Goal: Information Seeking & Learning: Learn about a topic

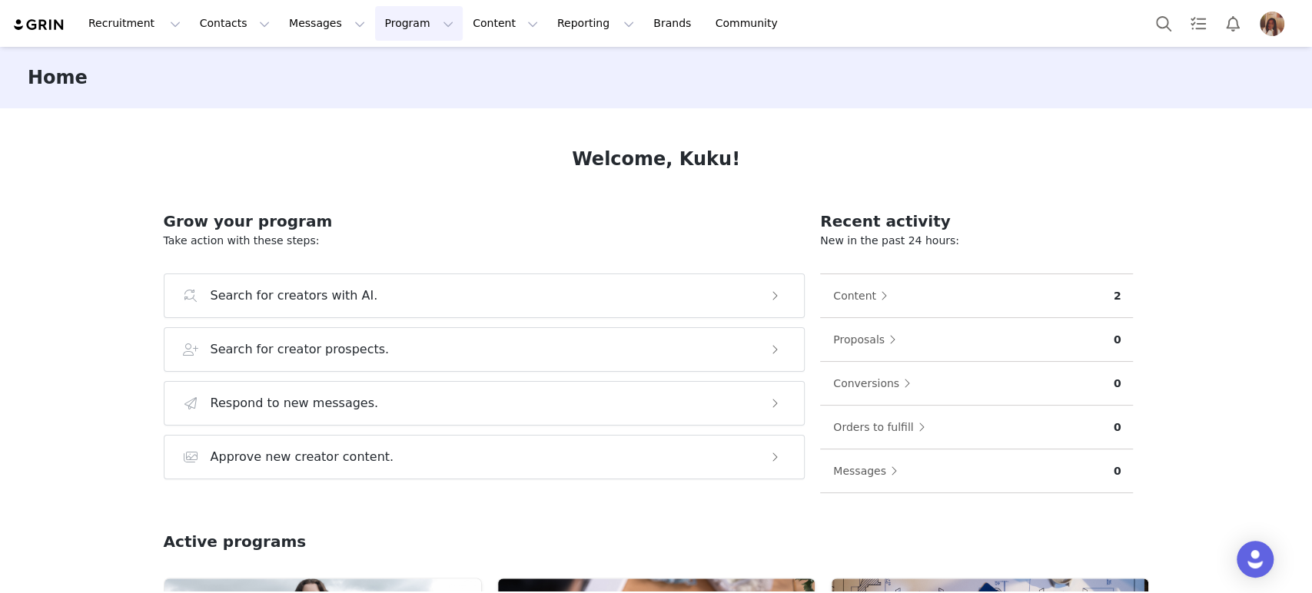
click at [375, 34] on button "Program Program" at bounding box center [419, 23] width 88 height 35
click at [374, 69] on p "Activations" at bounding box center [379, 68] width 59 height 16
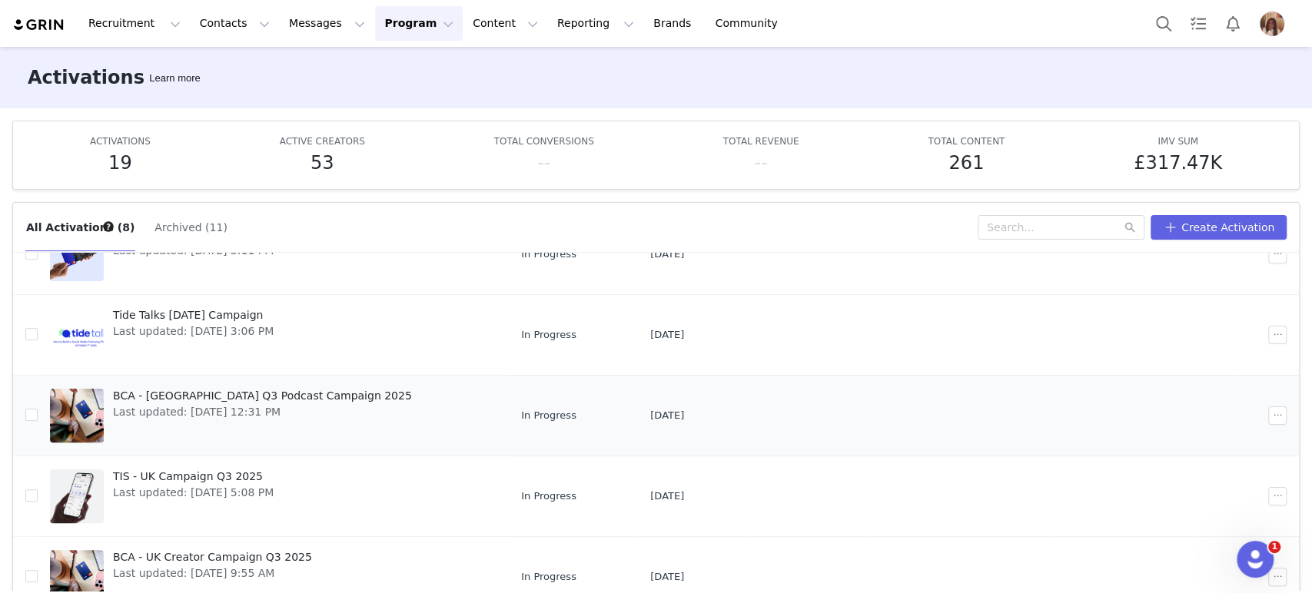
scroll to position [80, 0]
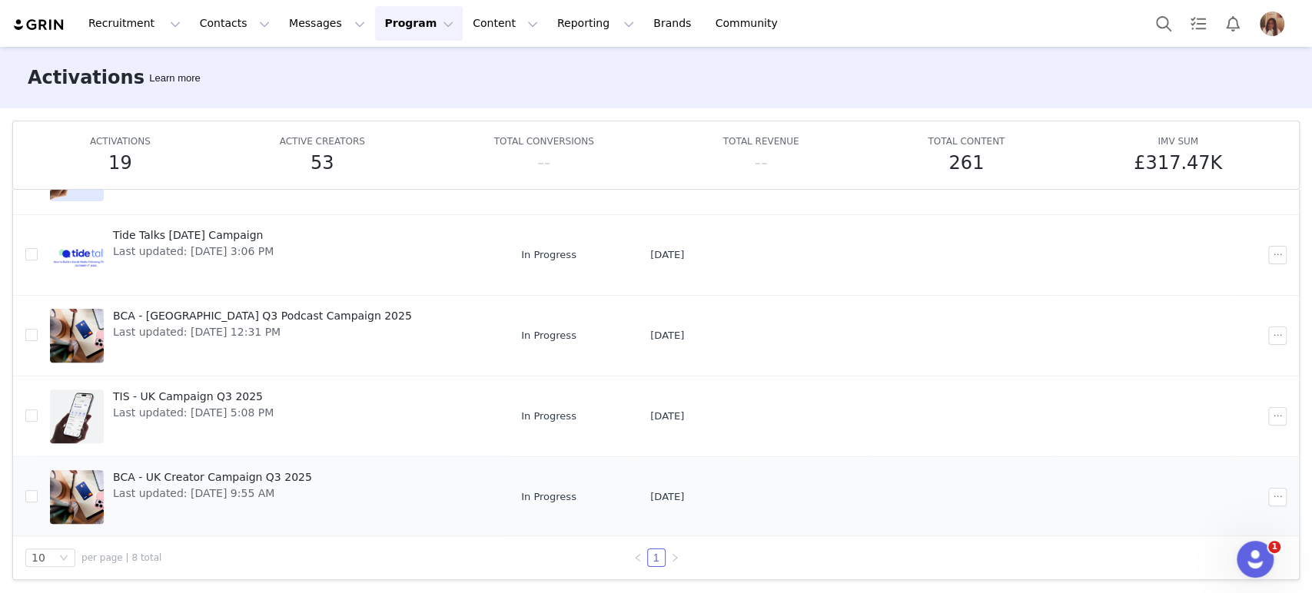
click at [214, 470] on span "BCA - UK Creator Campaign Q3 2025" at bounding box center [212, 478] width 199 height 16
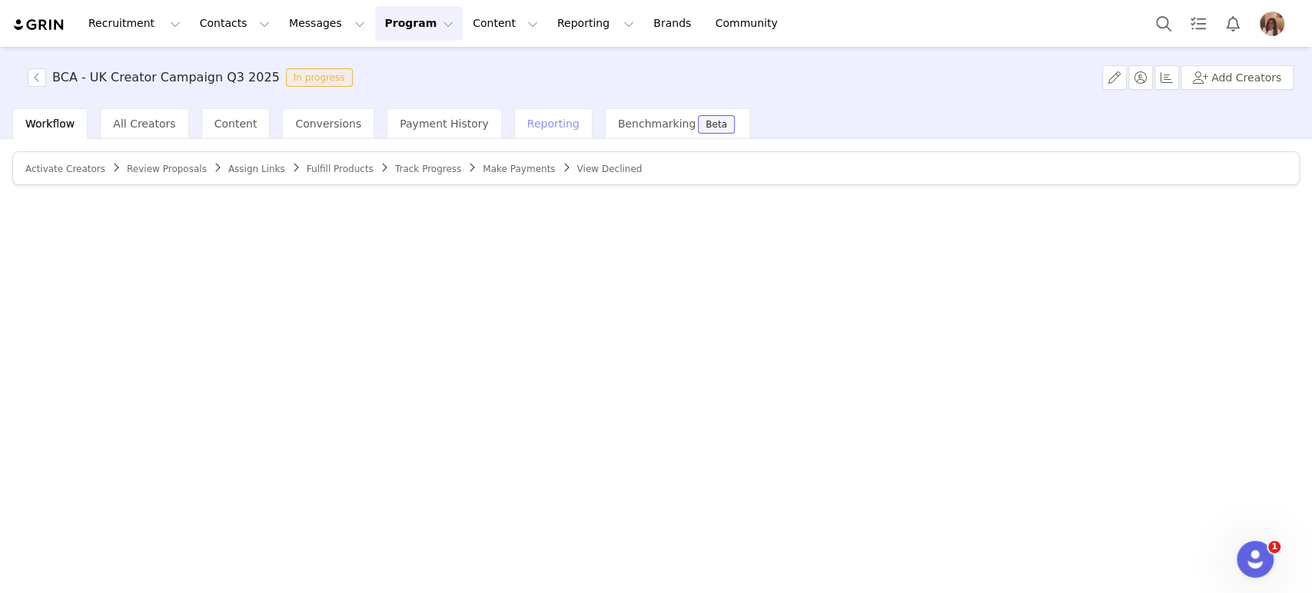
click at [527, 122] on span "Reporting" at bounding box center [553, 124] width 52 height 12
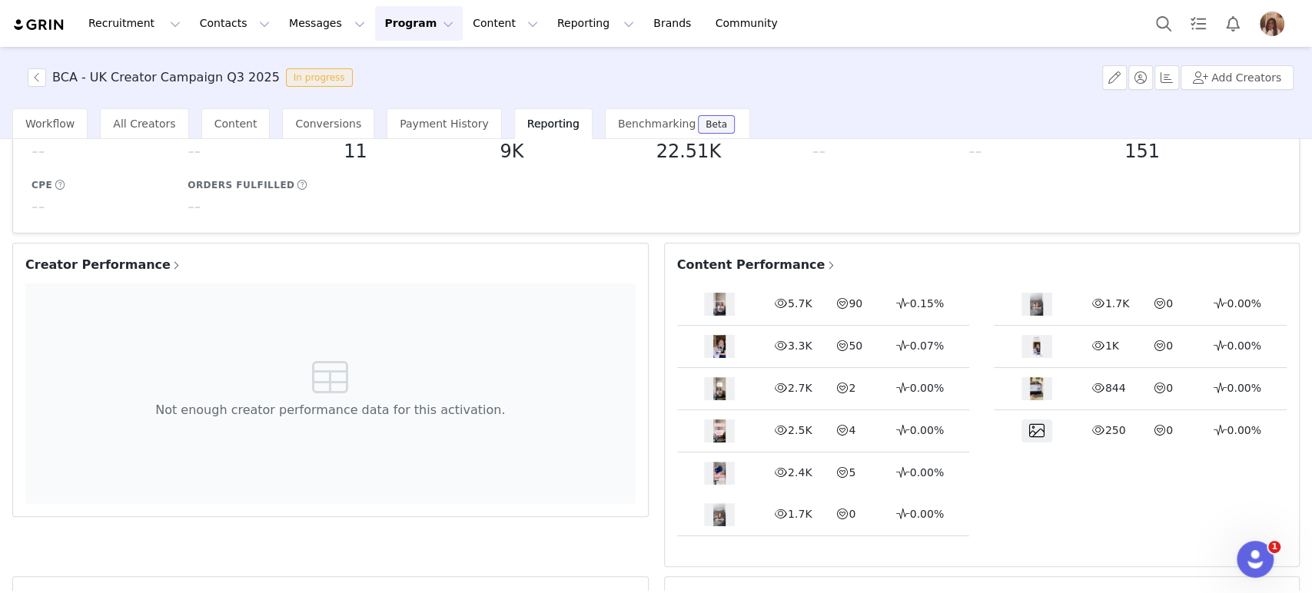
scroll to position [89, 0]
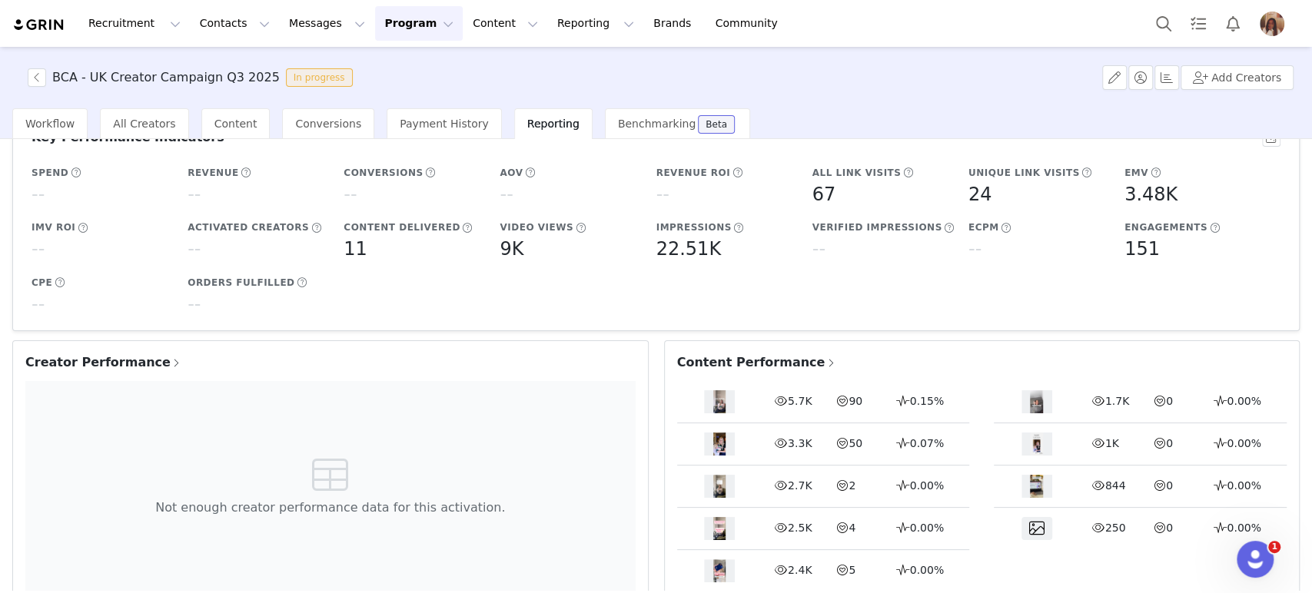
click at [723, 358] on span "Content Performance" at bounding box center [757, 363] width 160 height 18
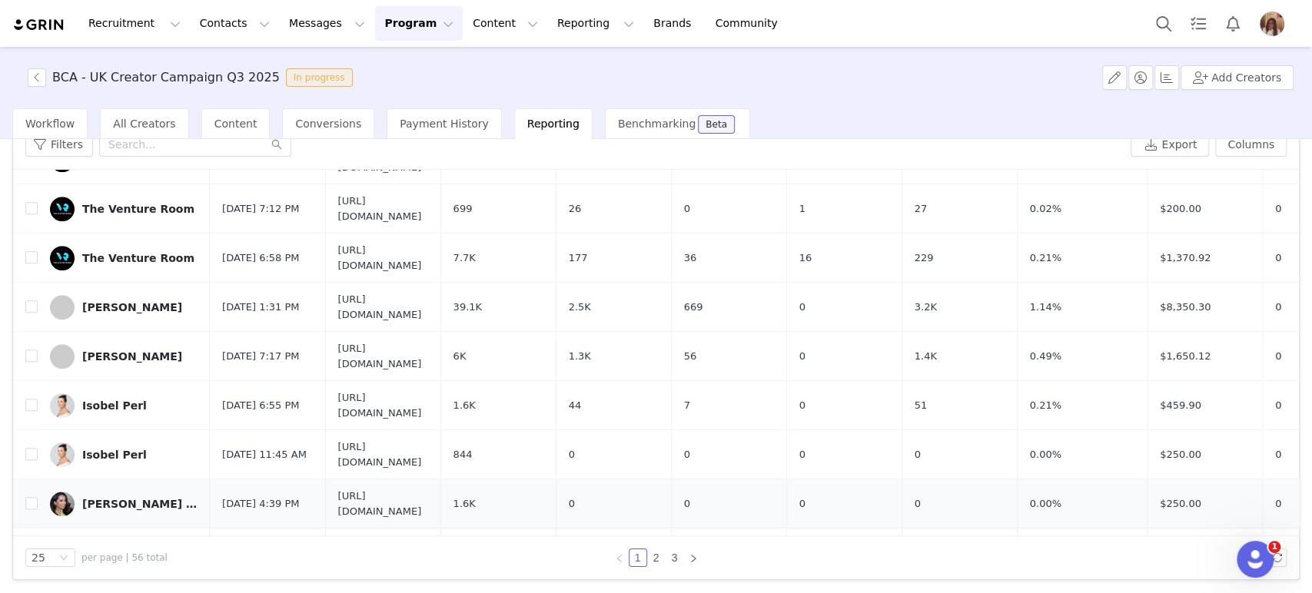
scroll to position [761, 0]
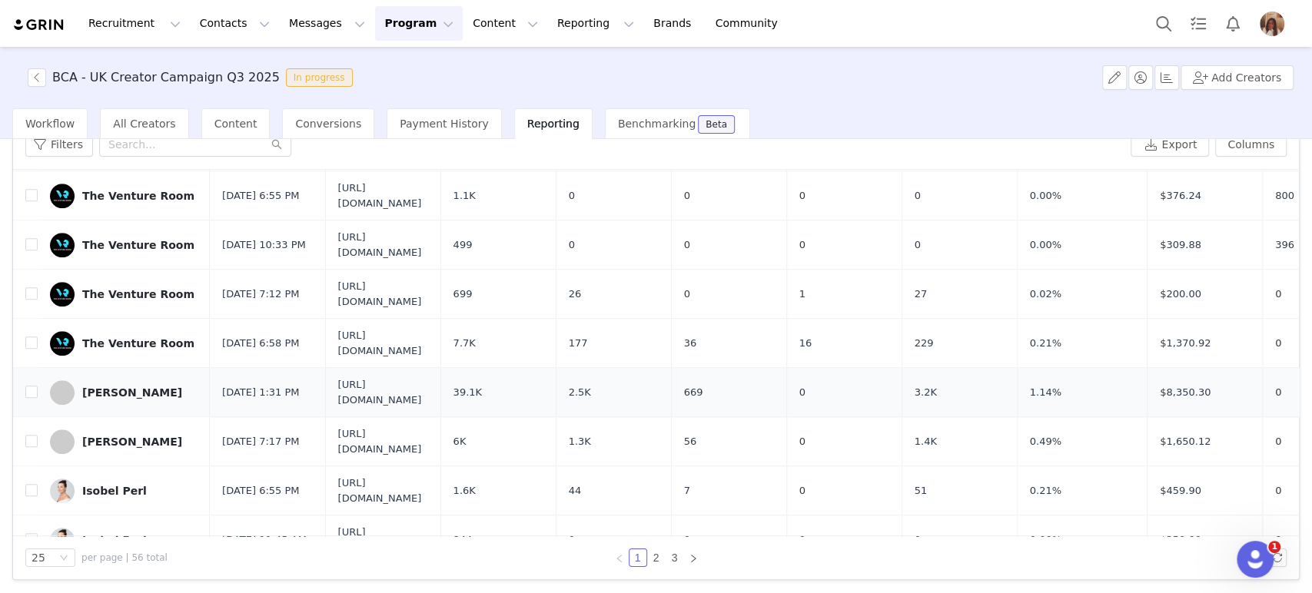
drag, startPoint x: 579, startPoint y: 205, endPoint x: 317, endPoint y: 213, distance: 262.2
click at [317, 368] on tr "[PERSON_NAME] [DATE] 1:31 PM [URL][DOMAIN_NAME] 39.1K 2.5K 669 0 3.2K 1.14% $8,…" at bounding box center [753, 392] width 1480 height 49
copy tr "[URL][DOMAIN_NAME]"
drag, startPoint x: 739, startPoint y: 208, endPoint x: 699, endPoint y: 208, distance: 40.0
click at [556, 368] on td "39.1K" at bounding box center [497, 392] width 115 height 49
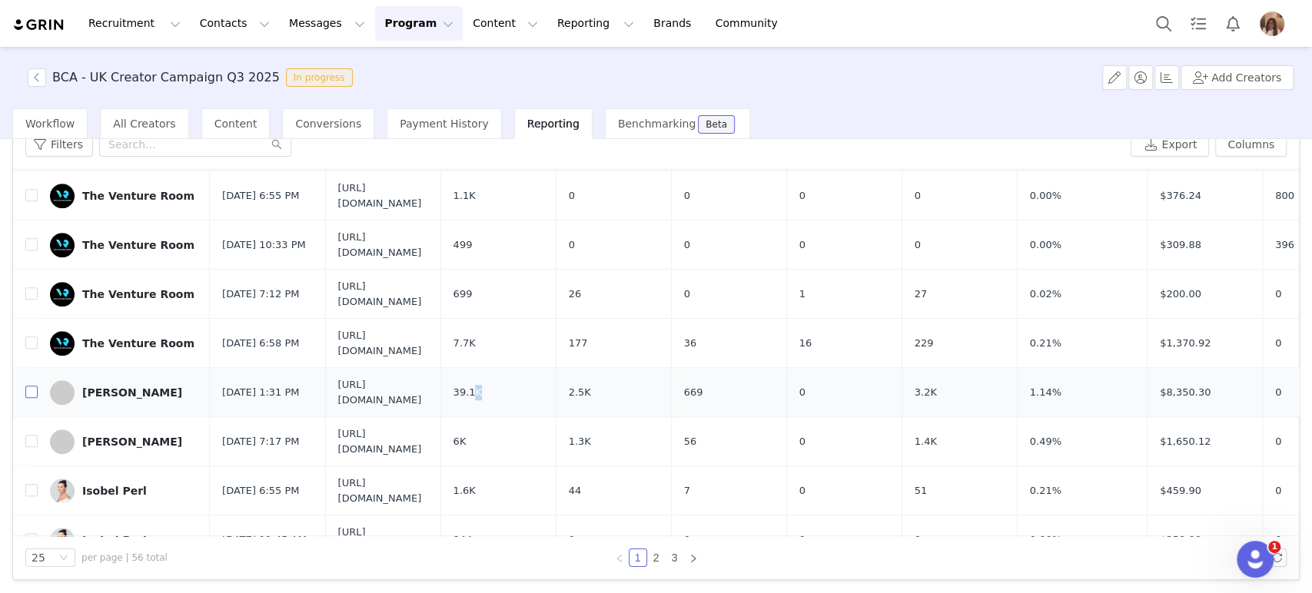
click at [34, 386] on input "checkbox" at bounding box center [31, 392] width 12 height 12
checkbox input "true"
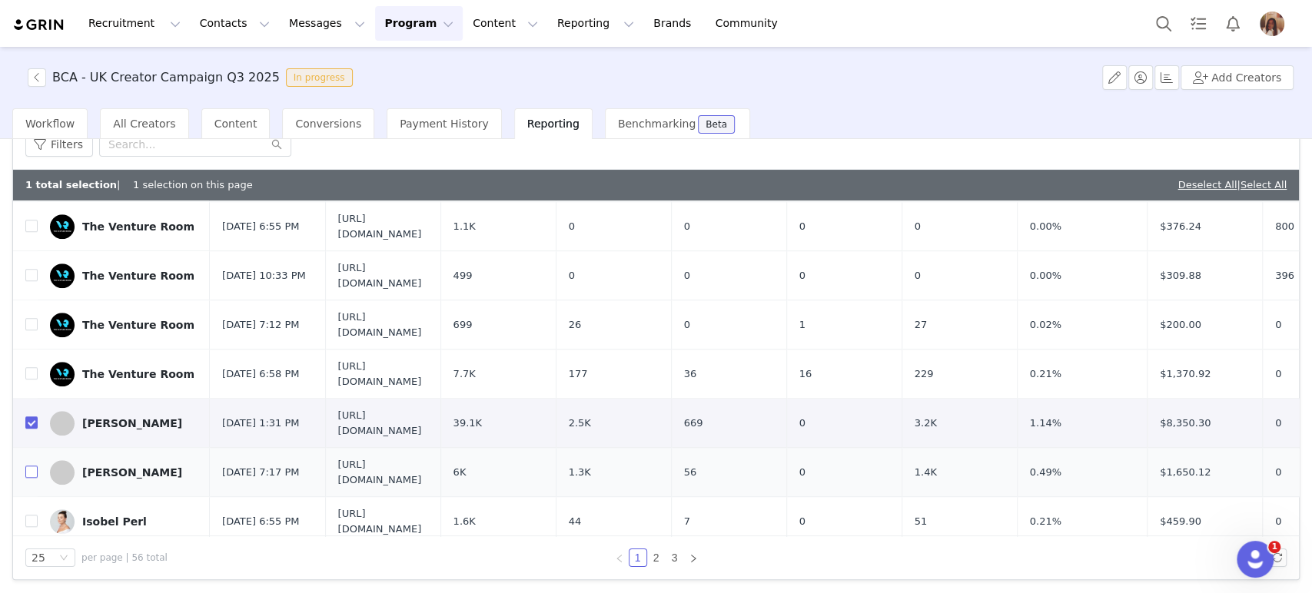
click at [32, 464] on label at bounding box center [31, 472] width 12 height 16
click at [32, 466] on input "checkbox" at bounding box center [31, 472] width 12 height 12
checkbox input "true"
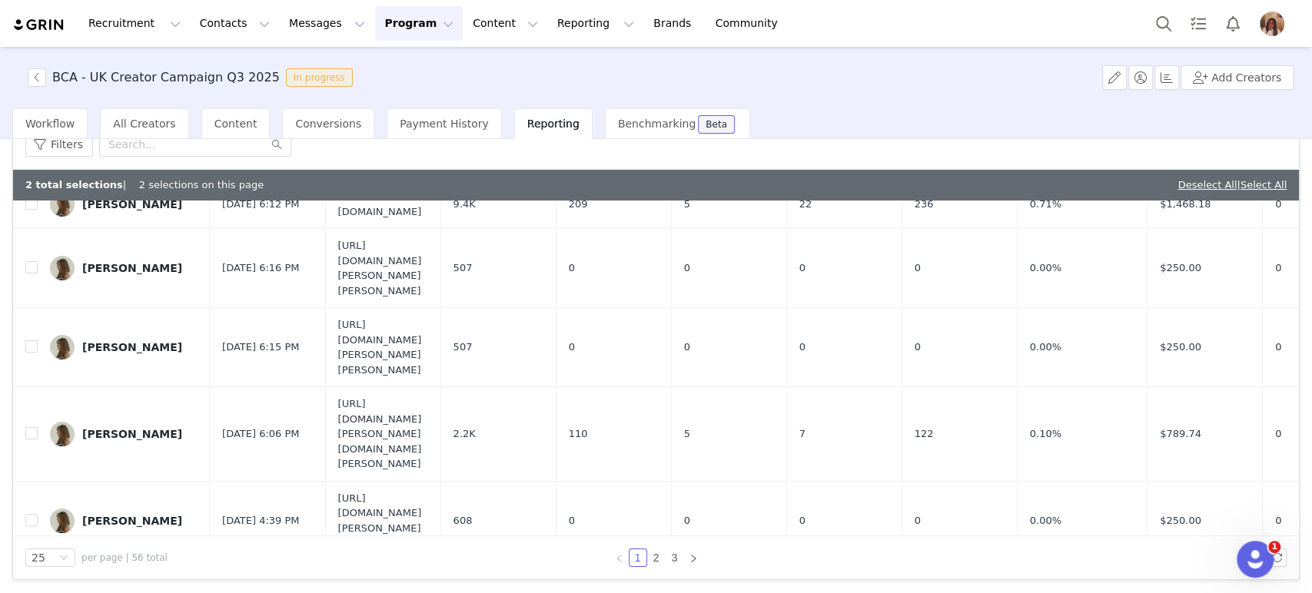
scroll to position [0, 0]
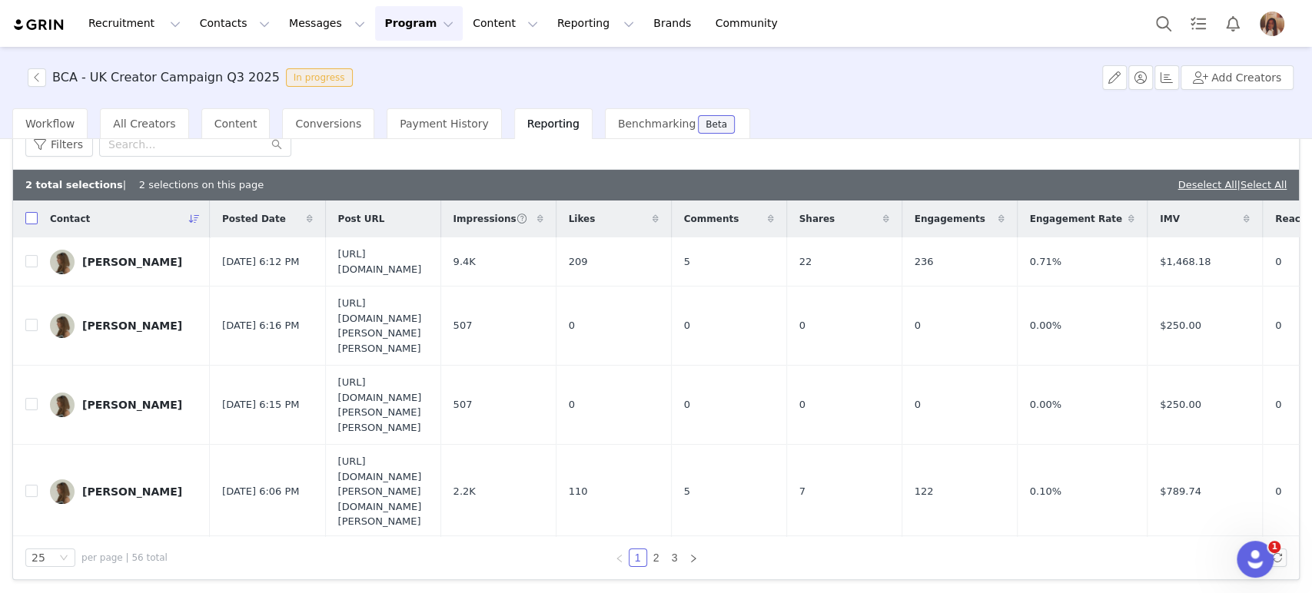
click at [35, 218] on input "checkbox" at bounding box center [31, 218] width 12 height 12
checkbox input "true"
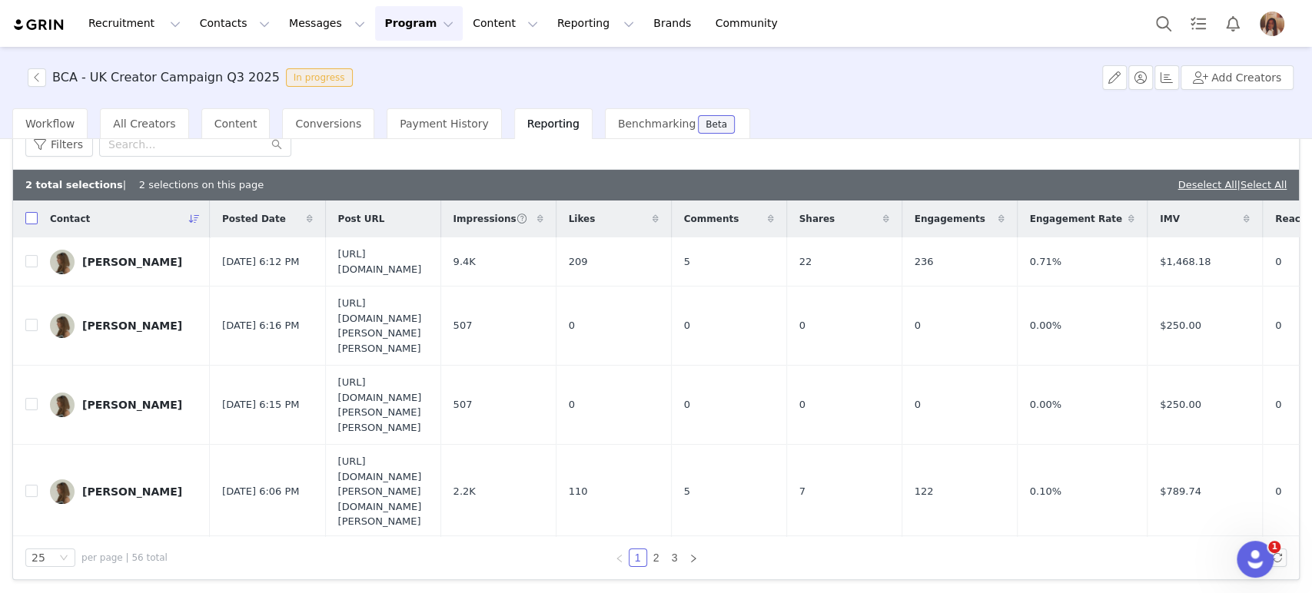
checkbox input "true"
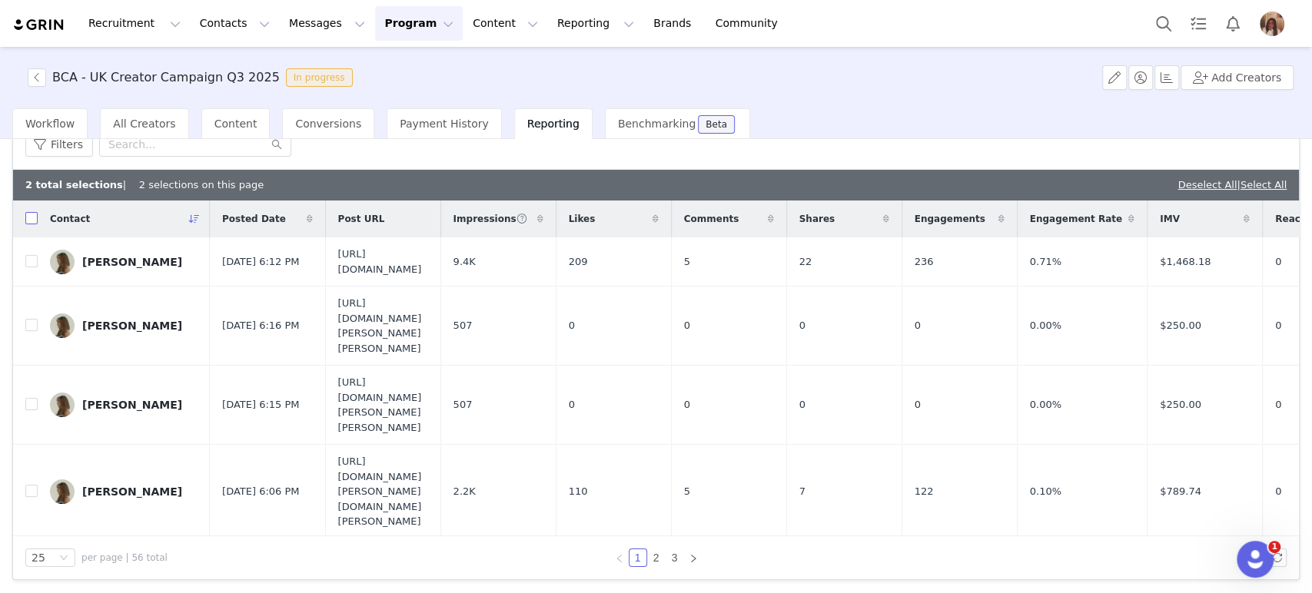
checkbox input "true"
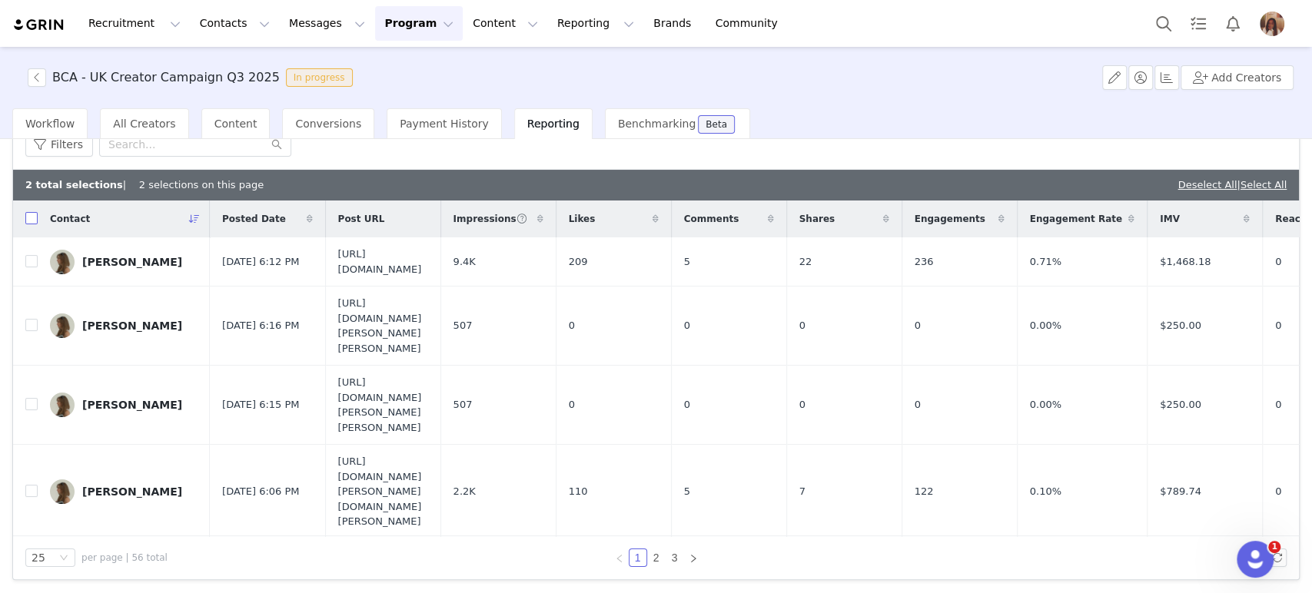
checkbox input "true"
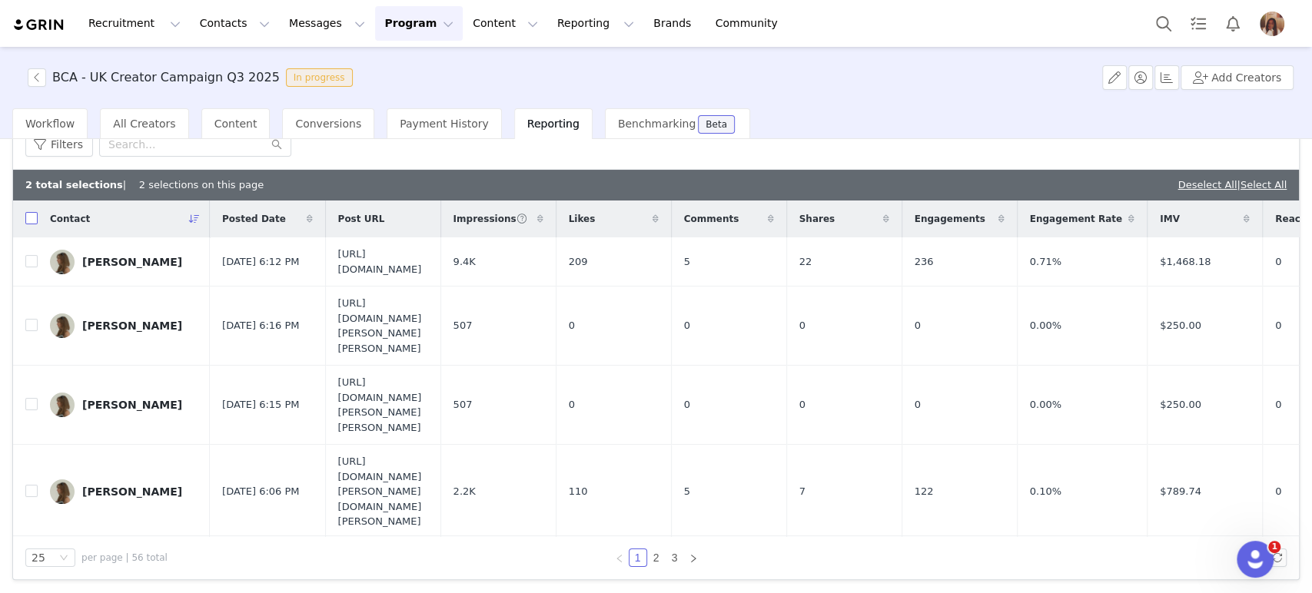
checkbox input "true"
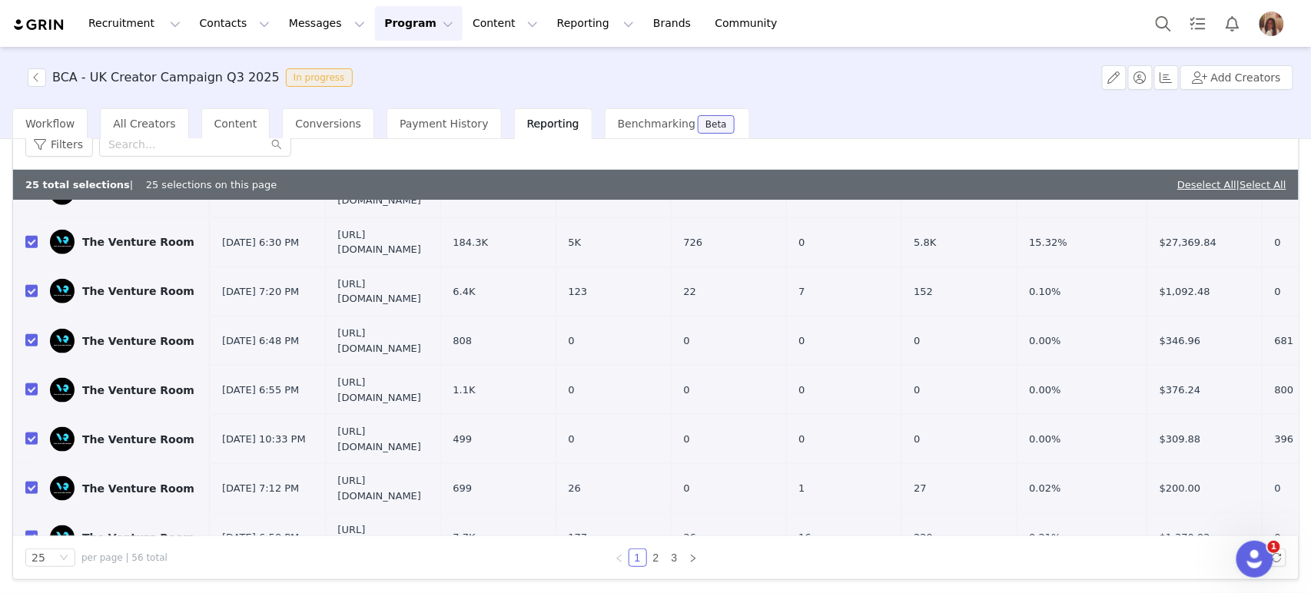
scroll to position [683, 0]
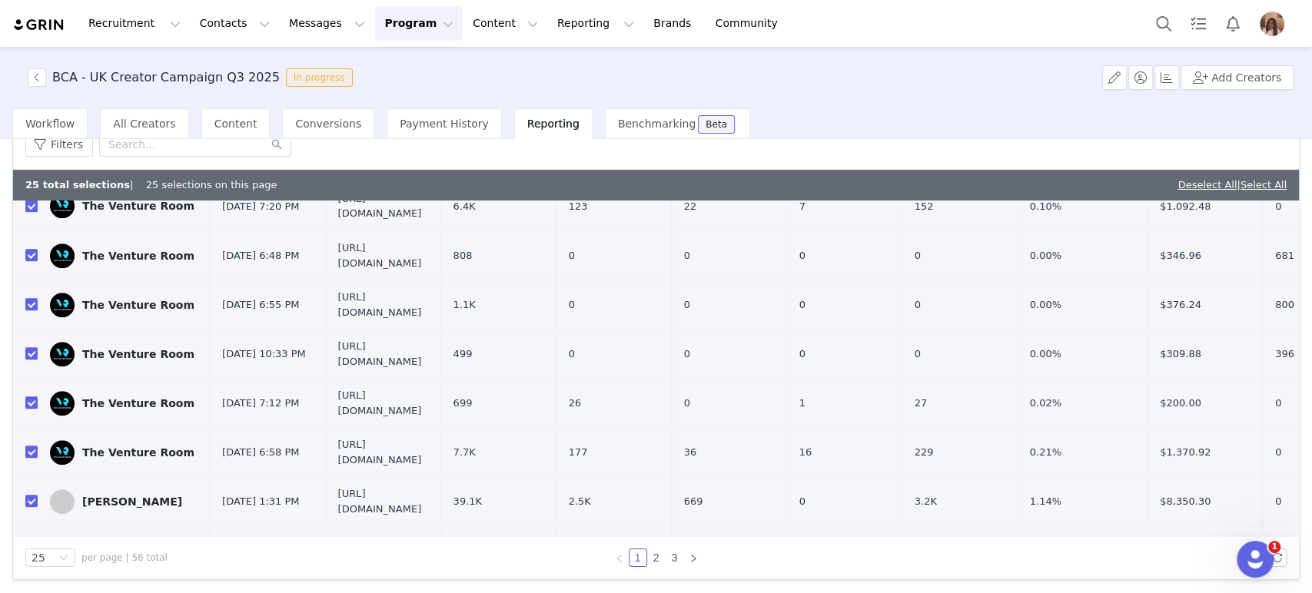
click at [482, 494] on span "39.1K" at bounding box center [468, 501] width 28 height 15
drag, startPoint x: 717, startPoint y: 311, endPoint x: 670, endPoint y: 312, distance: 46.9
click at [556, 477] on td "39.1K" at bounding box center [497, 501] width 115 height 49
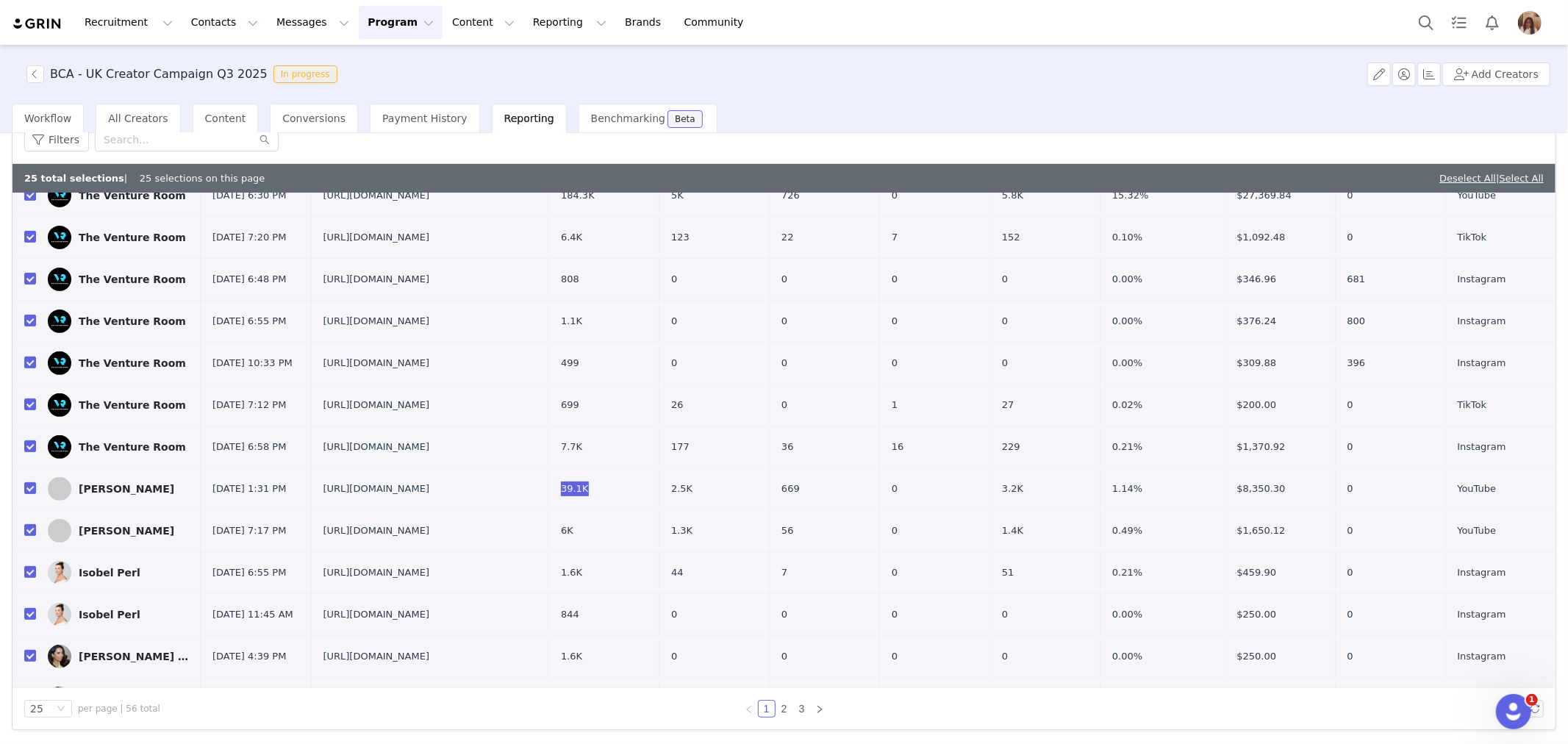
scroll to position [490, 0]
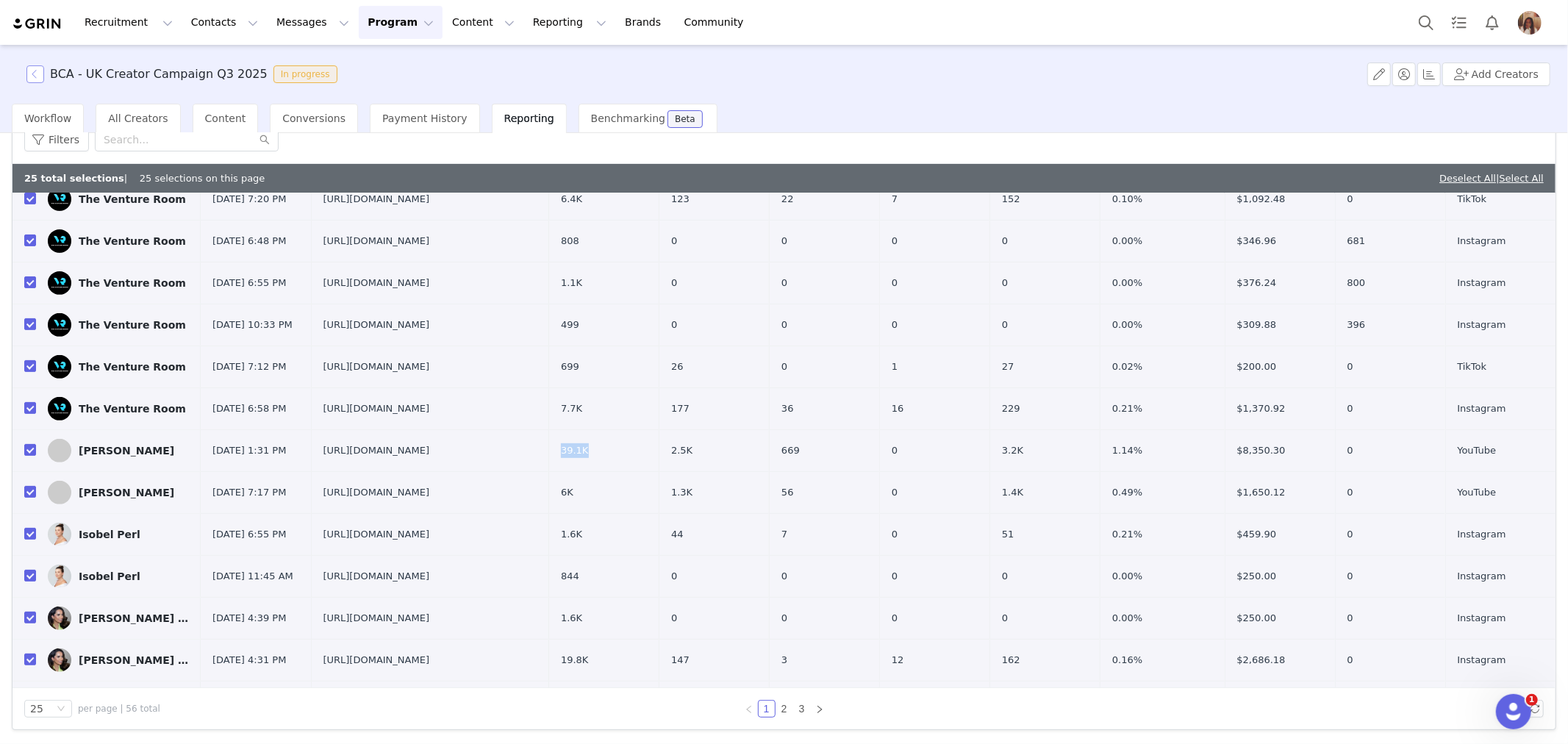
click at [33, 71] on button "button" at bounding box center [35, 74] width 17 height 17
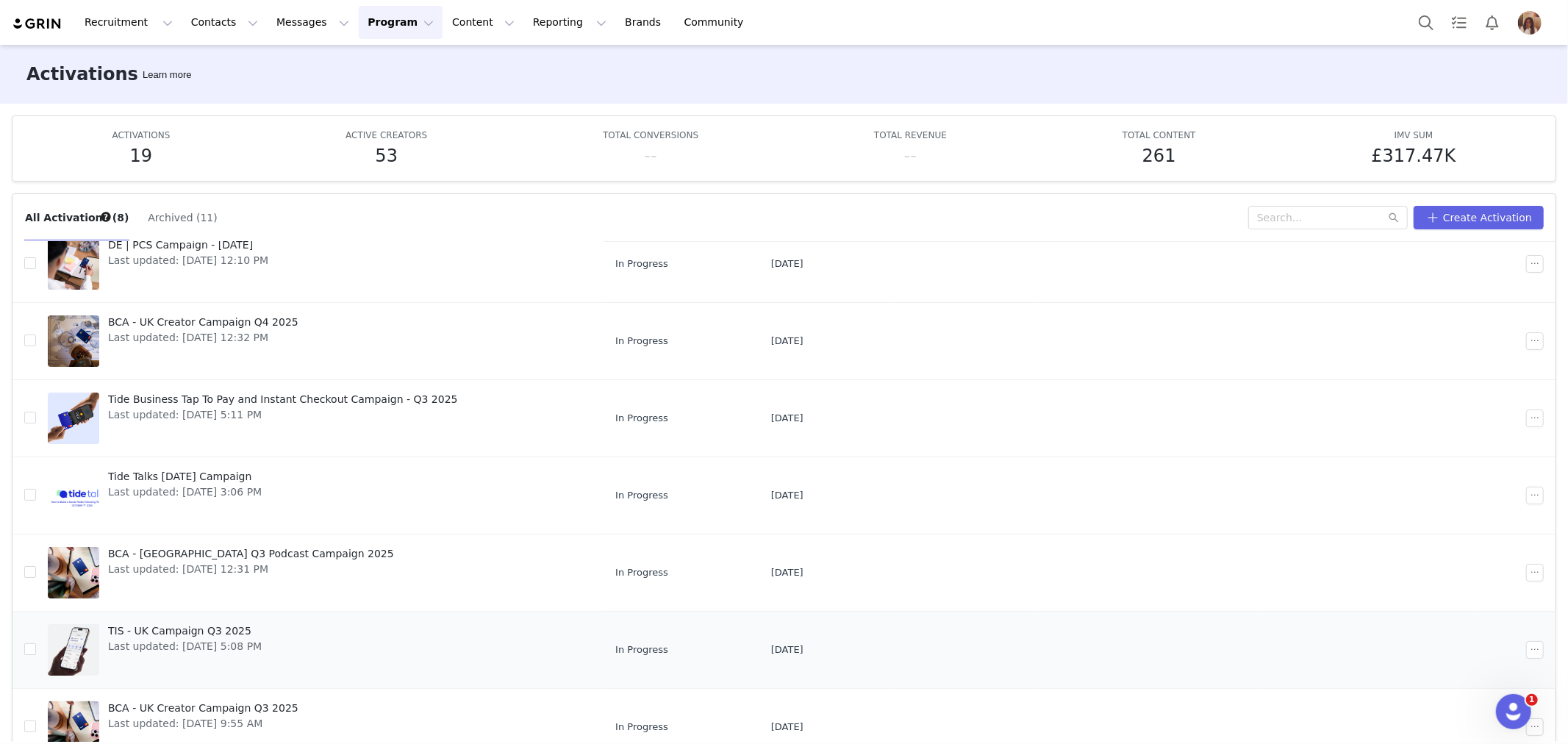
scroll to position [77, 0]
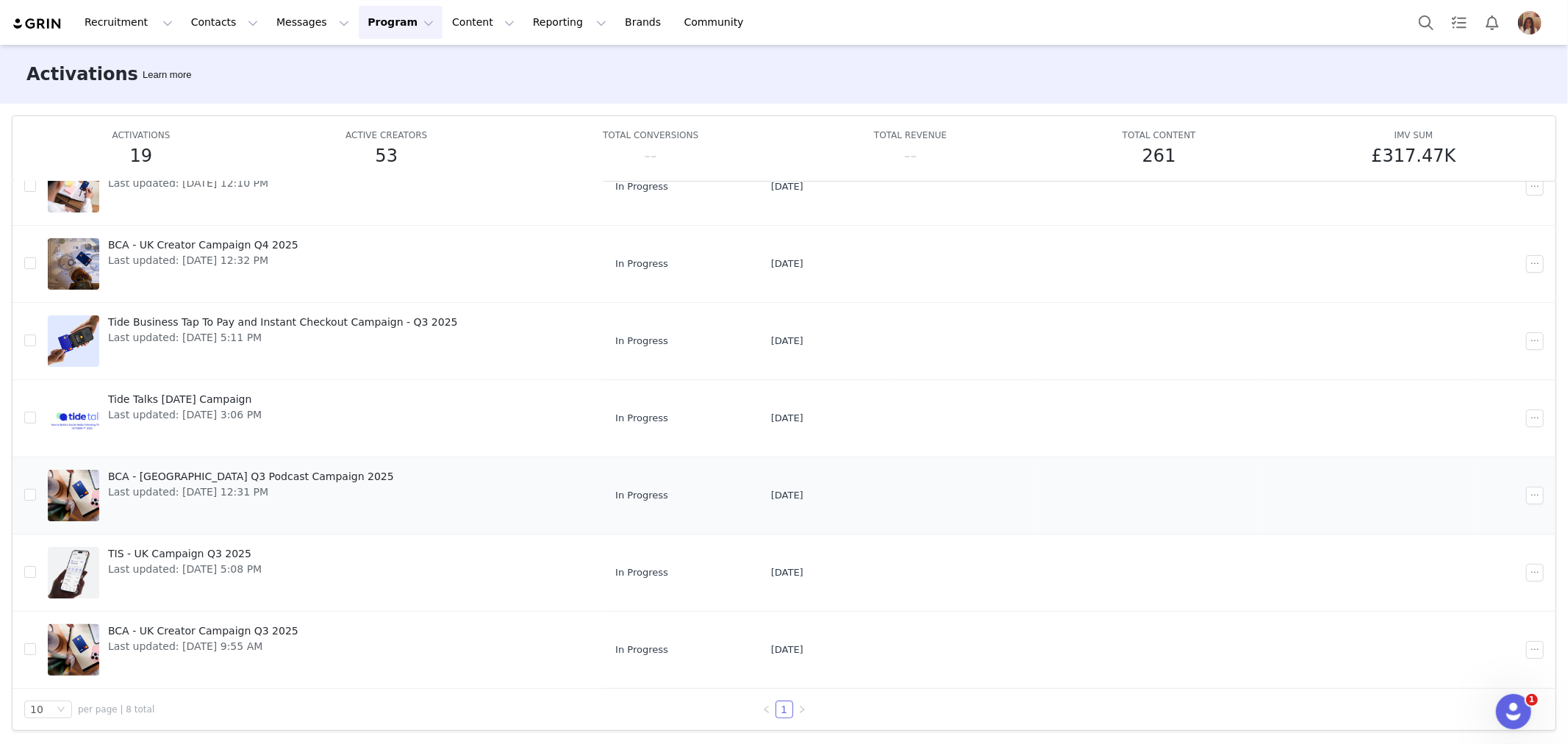
click at [229, 478] on span "BCA - [GEOGRAPHIC_DATA] Q3 Podcast Campaign 2025" at bounding box center [250, 476] width 286 height 15
